Goal: Check status

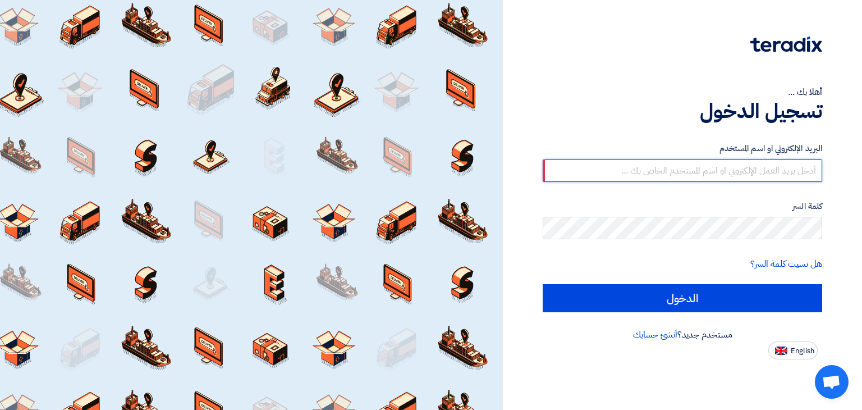
type input "alaa.nageh@obeikan.com.sa"
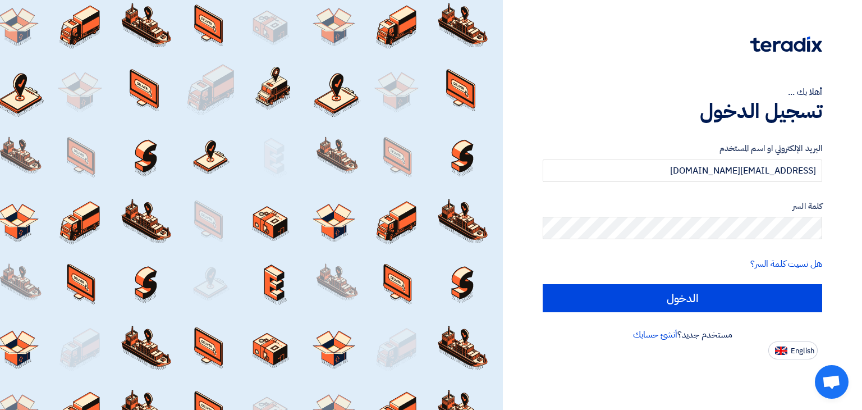
click at [543, 284] on input "الدخول" at bounding box center [682, 298] width 279 height 28
type input "Sign in"
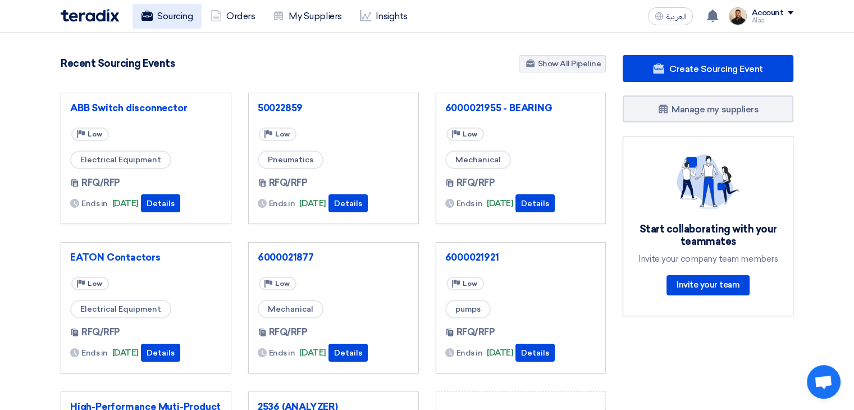
click at [175, 16] on link "Sourcing" at bounding box center [166, 16] width 69 height 25
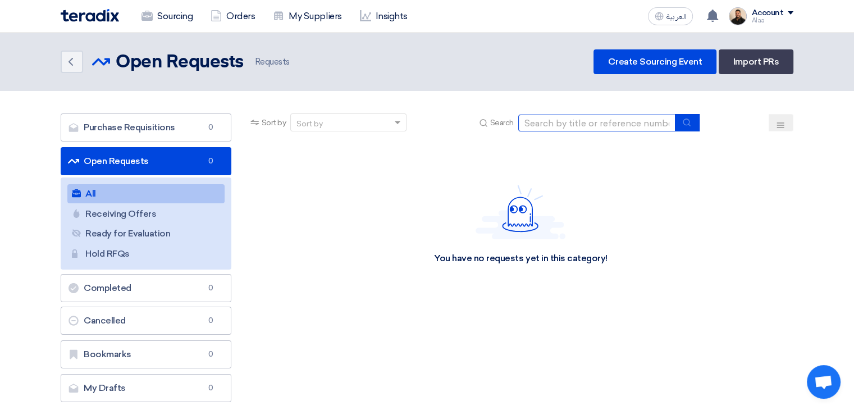
click at [604, 129] on input at bounding box center [596, 122] width 157 height 17
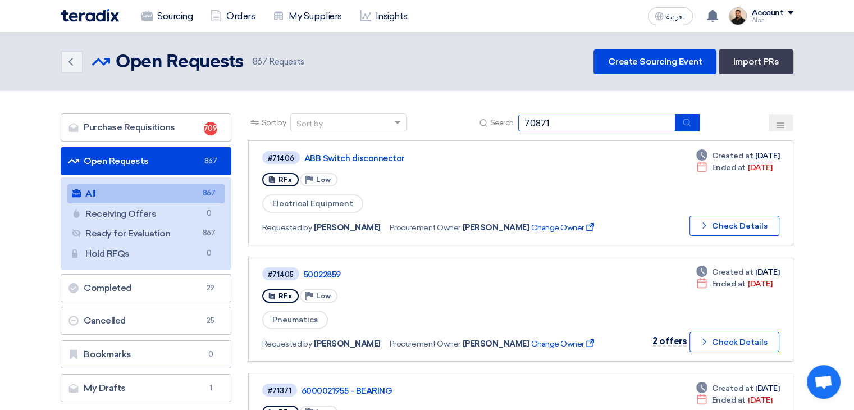
type input "70871"
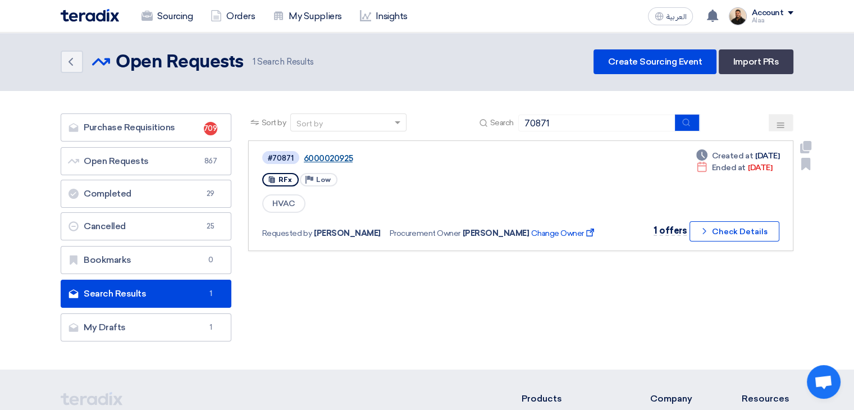
click at [326, 159] on link "6000020925" at bounding box center [444, 158] width 281 height 10
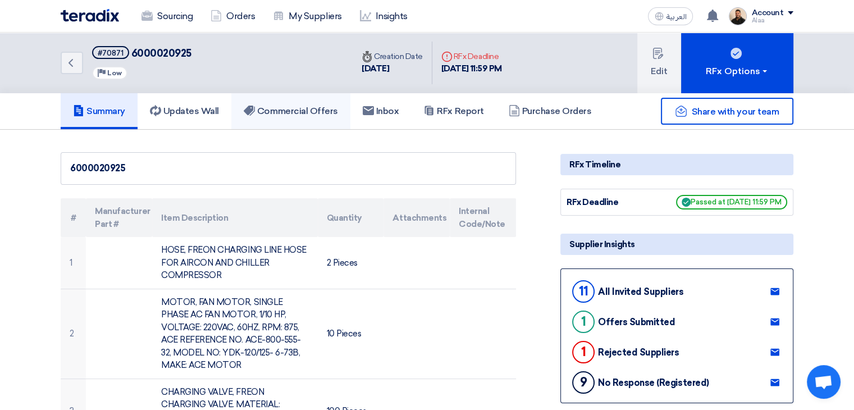
click at [280, 112] on h5 "Commercial Offers" at bounding box center [291, 111] width 94 height 11
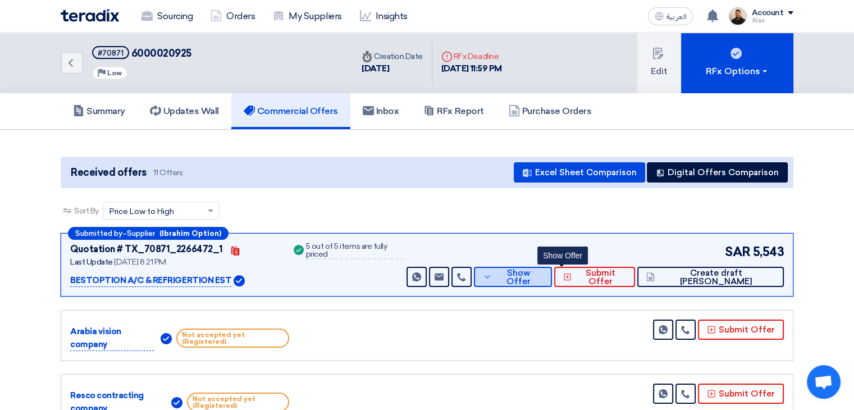
click at [543, 277] on span "Show Offer" at bounding box center [518, 277] width 49 height 17
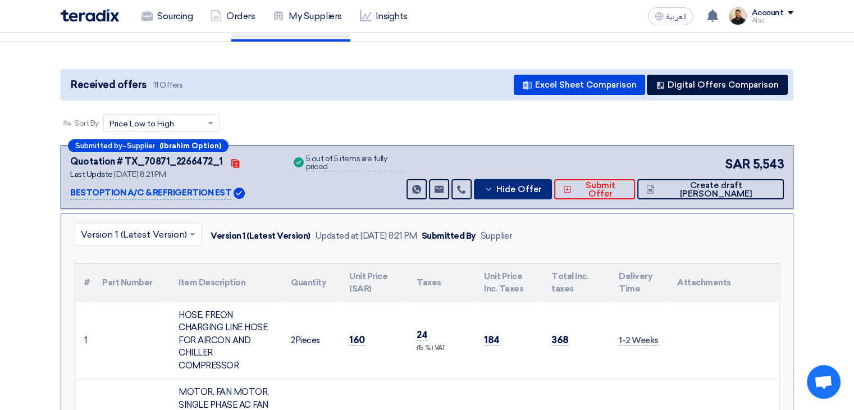
scroll to position [337, 0]
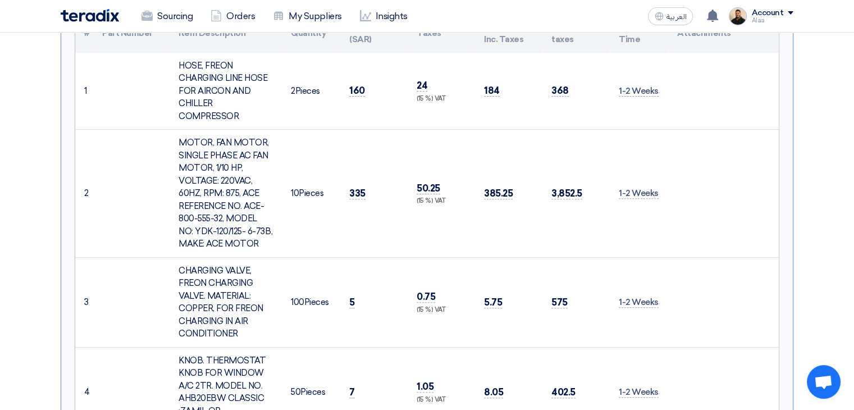
click at [742, 195] on td at bounding box center [723, 194] width 111 height 128
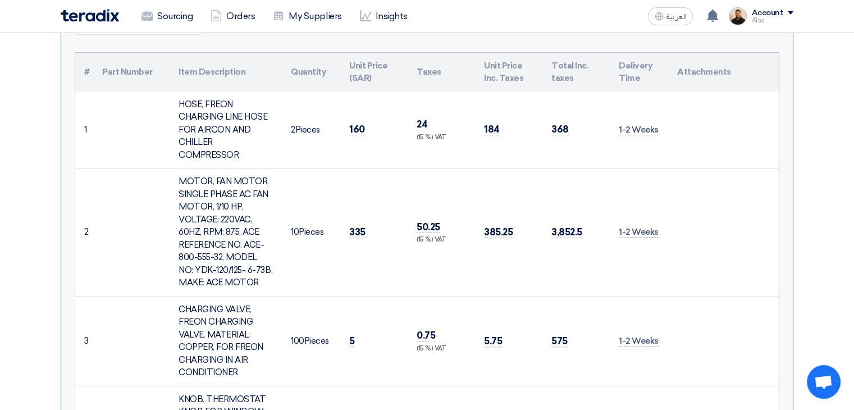
scroll to position [281, 0]
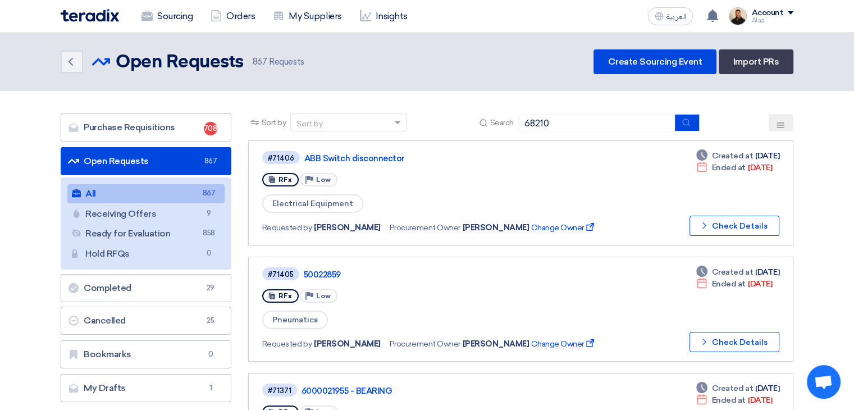
type input "68210"
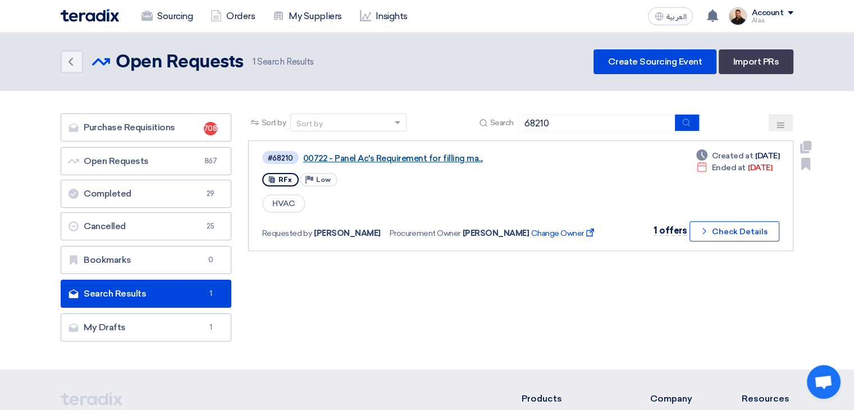
click at [421, 161] on link "00722 - Panel Ac's Requirement for filling ma..." at bounding box center [443, 158] width 281 height 10
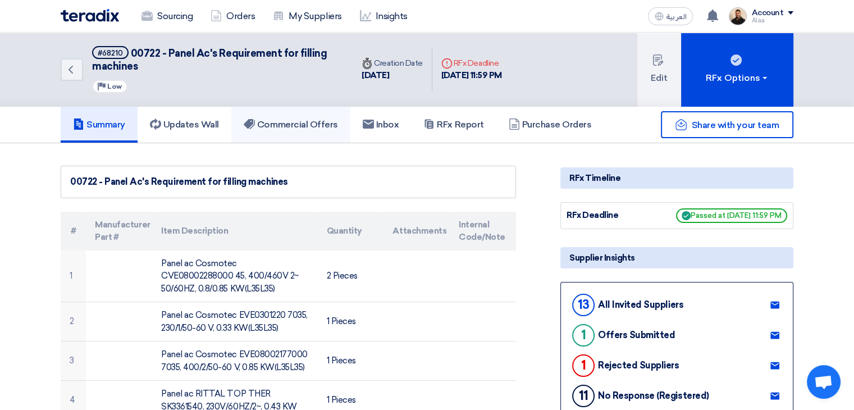
click at [326, 127] on h5 "Commercial Offers" at bounding box center [291, 124] width 94 height 11
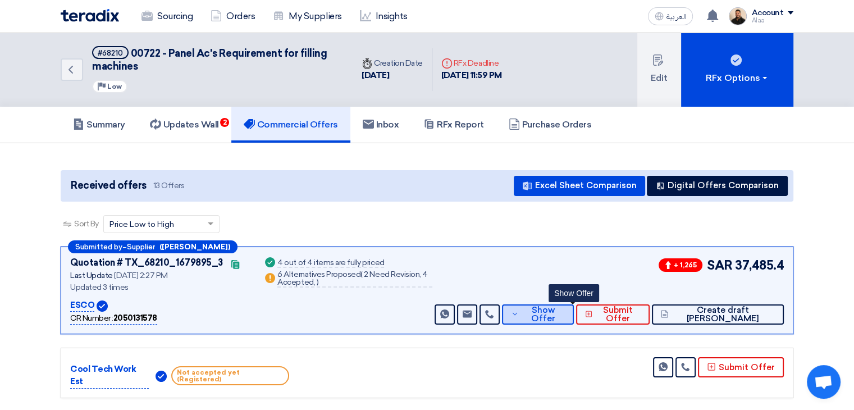
click at [562, 319] on button "Show Offer" at bounding box center [537, 314] width 71 height 20
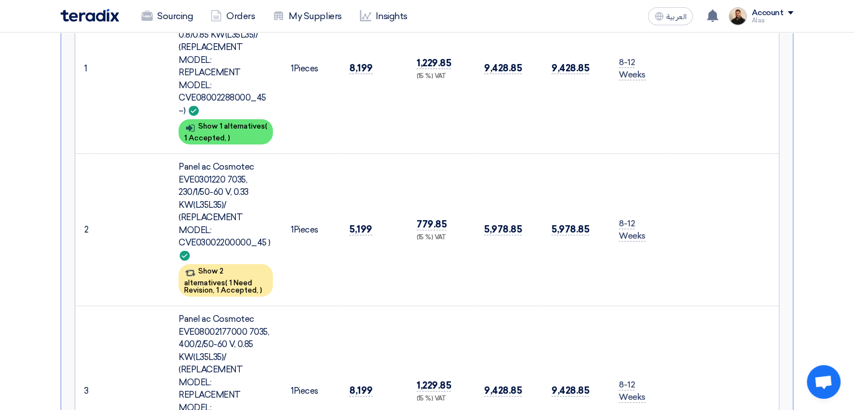
scroll to position [449, 0]
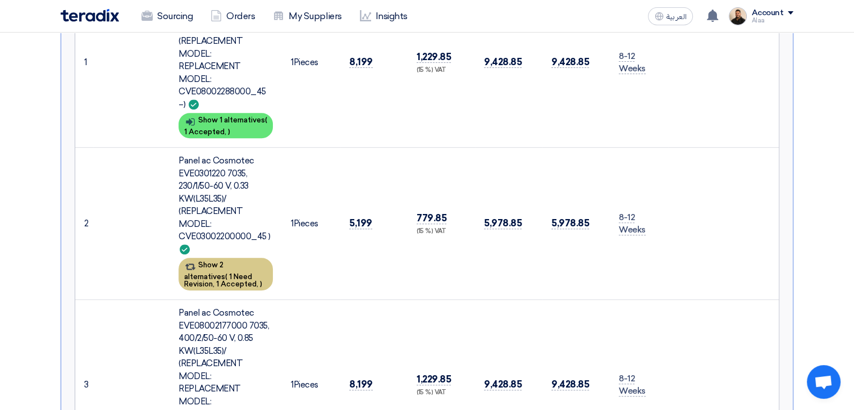
click at [247, 279] on span "1 Accepted," at bounding box center [237, 283] width 42 height 8
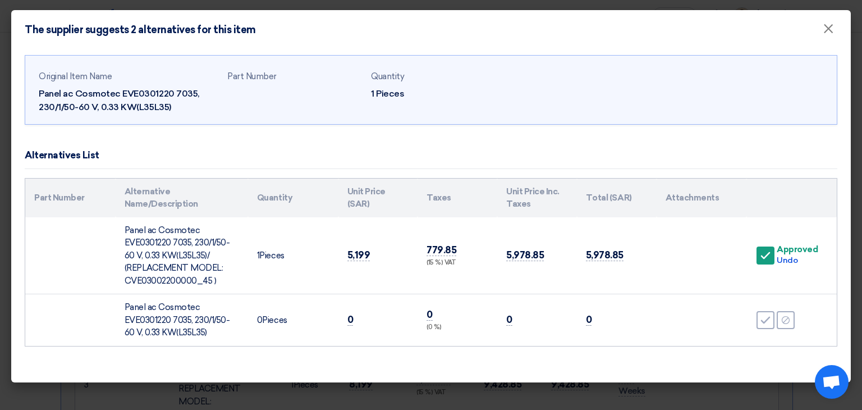
click at [383, 395] on modal-container "The supplier suggests 2 alternatives for this item × Original Item Name Panel a…" at bounding box center [431, 205] width 862 height 410
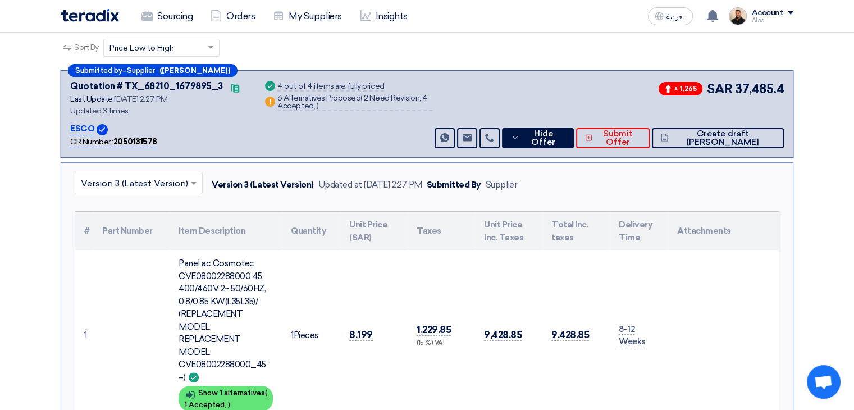
scroll to position [112, 0]
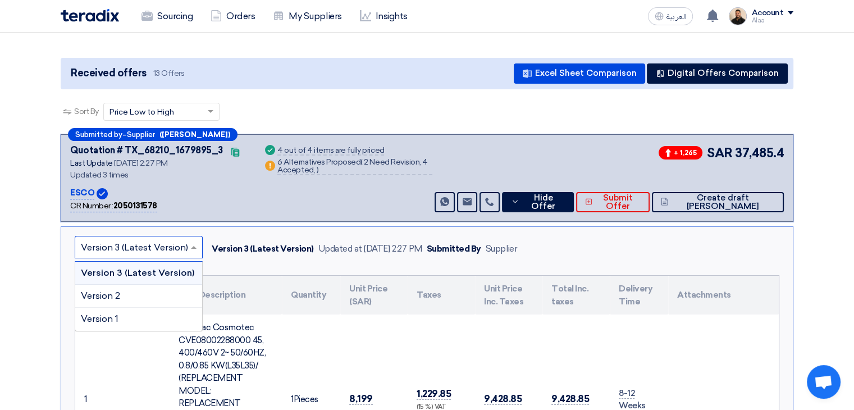
click at [164, 239] on input "text" at bounding box center [133, 248] width 104 height 19
click at [154, 290] on div "Version 2" at bounding box center [138, 296] width 127 height 23
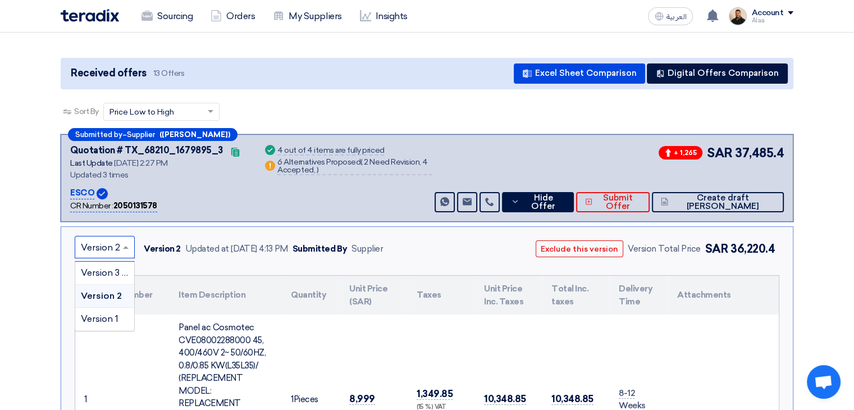
click at [117, 247] on input "text" at bounding box center [99, 248] width 36 height 19
click at [110, 317] on span "Version 1" at bounding box center [100, 318] width 38 height 11
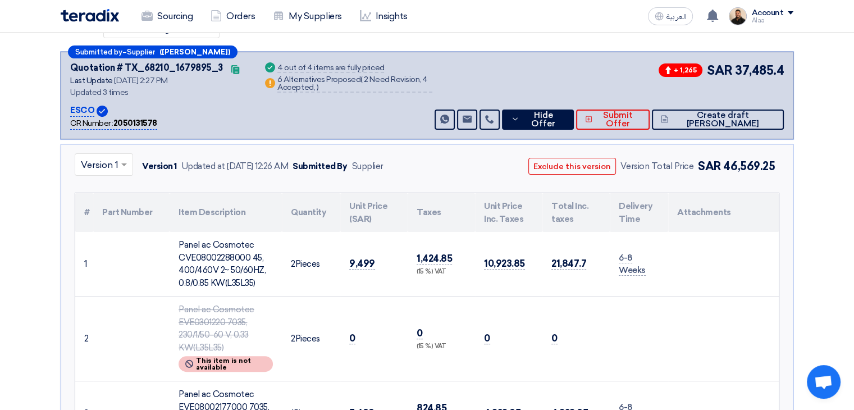
scroll to position [168, 0]
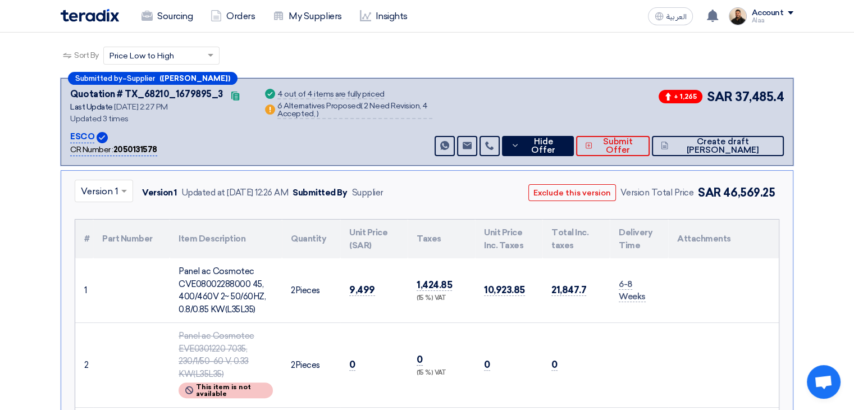
click at [112, 194] on input "text" at bounding box center [98, 191] width 35 height 19
click at [112, 214] on span "Version 3 (Latest Version)" at bounding box center [134, 216] width 107 height 11
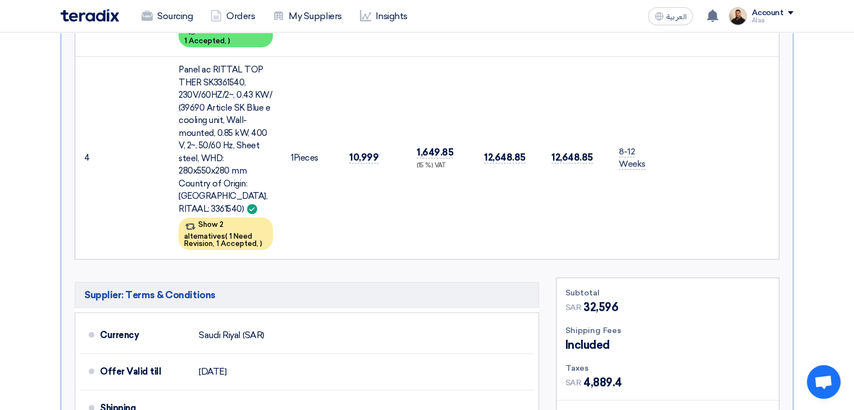
scroll to position [954, 0]
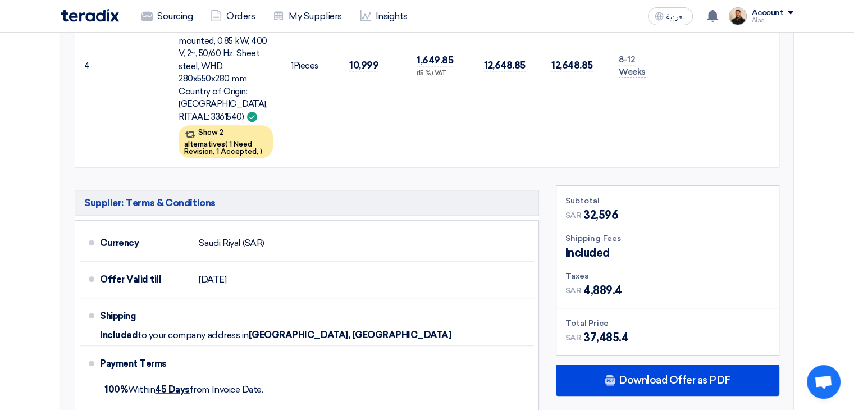
click at [744, 277] on div "Subtotal SAR 32,596 Shipping Fees Included Taxes SAR" at bounding box center [667, 270] width 222 height 169
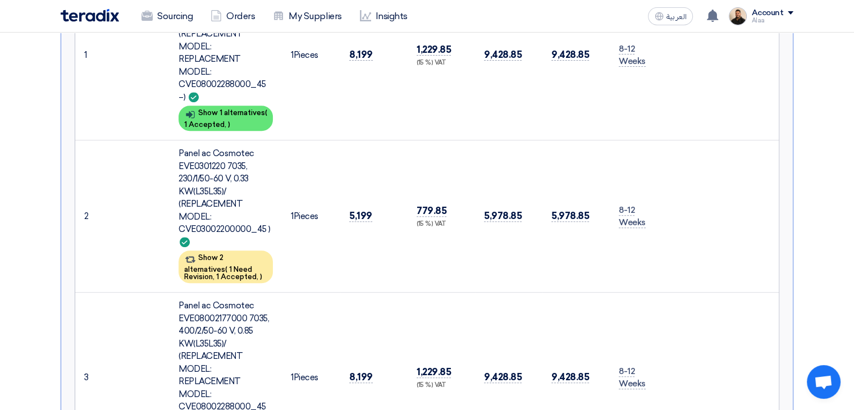
scroll to position [505, 0]
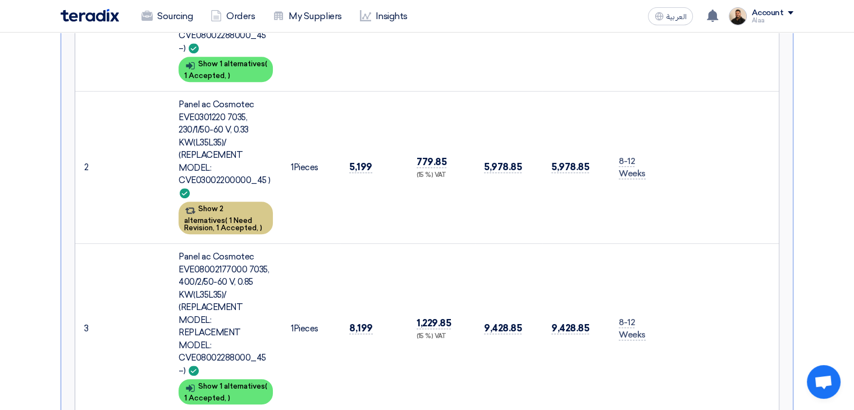
click at [218, 223] on span "1 Accepted," at bounding box center [237, 227] width 42 height 8
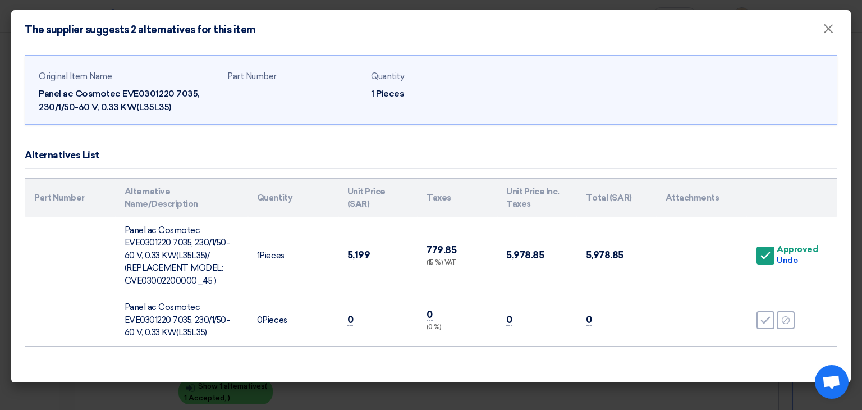
click at [3, 290] on modal-container "The supplier suggests 2 alternatives for this item × Original Item Name Panel a…" at bounding box center [431, 205] width 862 height 410
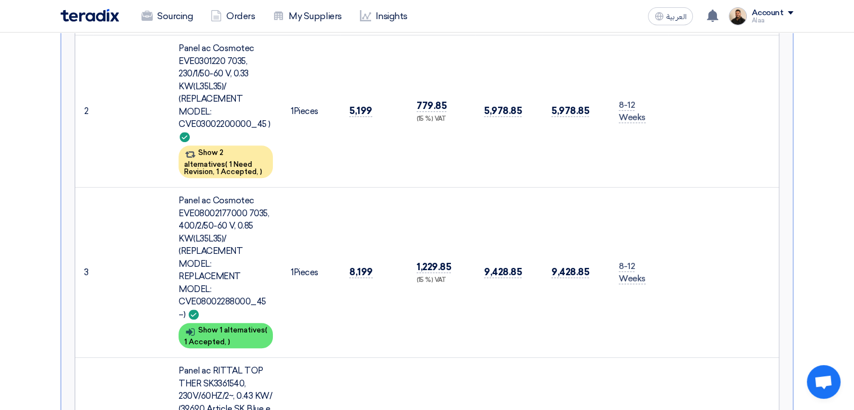
scroll to position [730, 0]
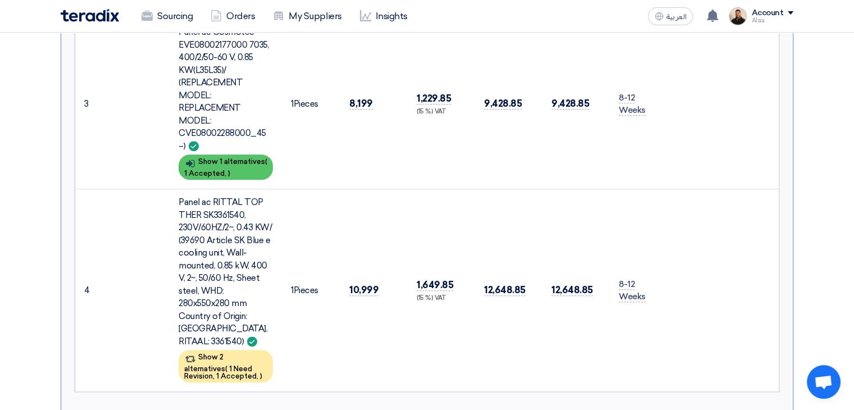
click at [237, 167] on div "Show details Show 1 alternatives ( 1 Accepted, )" at bounding box center [225, 166] width 94 height 25
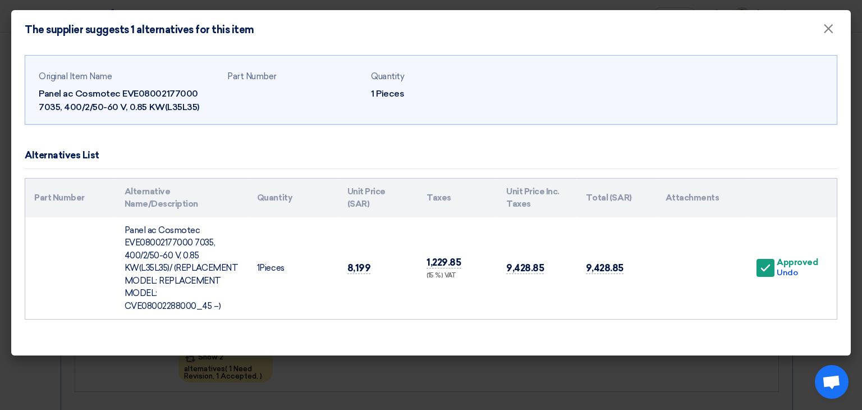
click at [9, 264] on modal-container "The supplier suggests 1 alternatives for this item × Original Item Name Panel a…" at bounding box center [431, 205] width 862 height 410
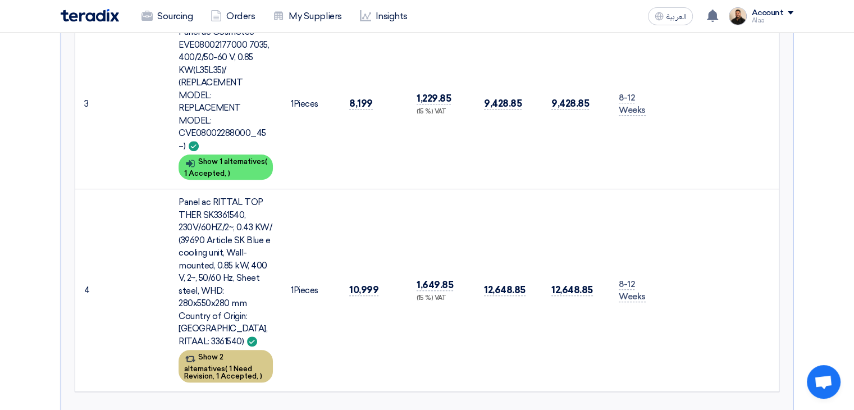
click at [232, 364] on span "1 Need Revision," at bounding box center [218, 372] width 68 height 16
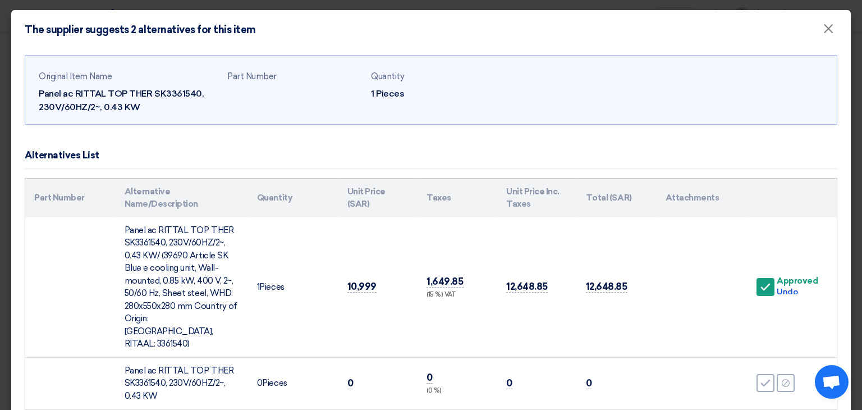
click at [5, 262] on modal-container "The supplier suggests 2 alternatives for this item × Original Item Name Panel a…" at bounding box center [431, 205] width 862 height 410
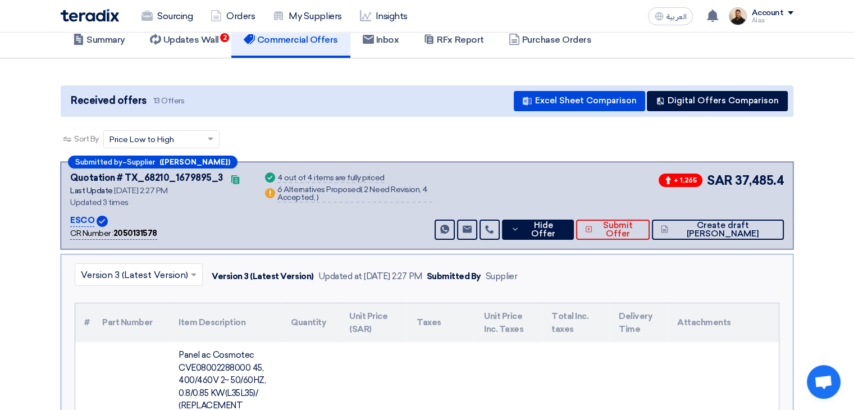
scroll to position [56, 0]
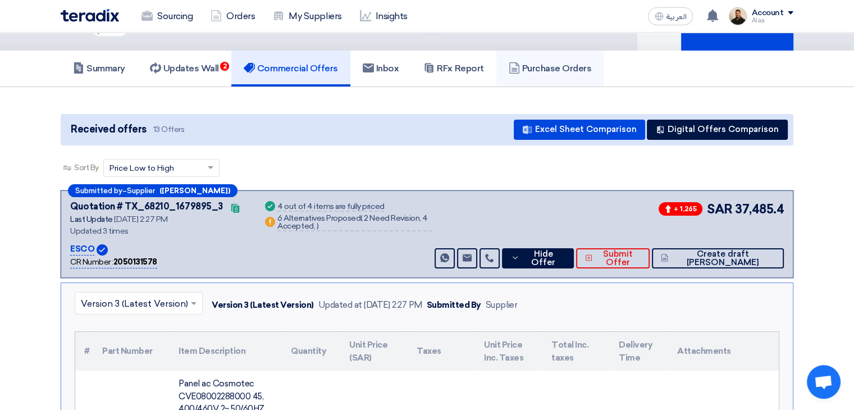
click at [570, 68] on h5 "Purchase Orders" at bounding box center [549, 68] width 83 height 11
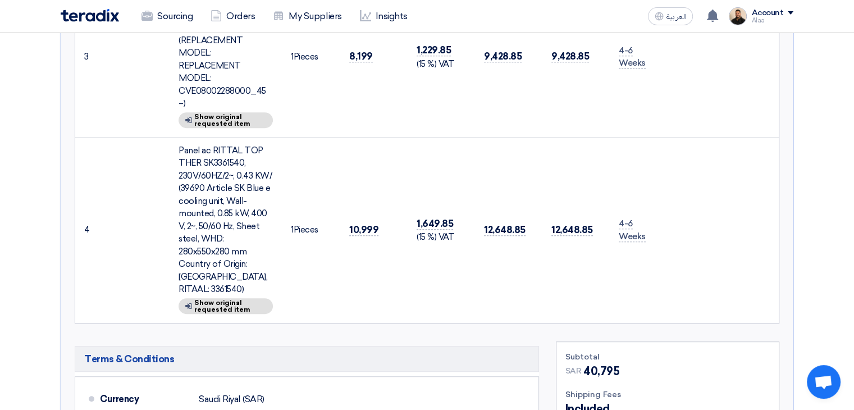
scroll to position [617, 0]
